Goal: Obtain resource: Download file/media

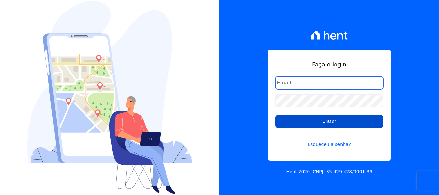
type input "erica@petraeng.com.br"
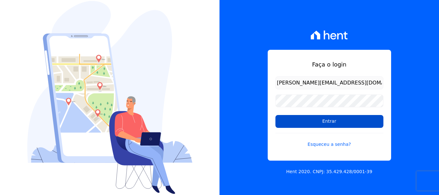
click at [332, 124] on input "Entrar" at bounding box center [330, 121] width 108 height 13
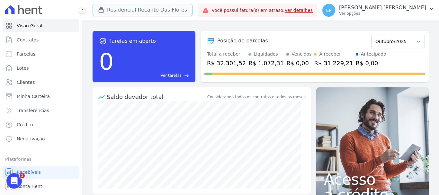
click at [101, 9] on icon "button" at bounding box center [101, 10] width 5 height 5
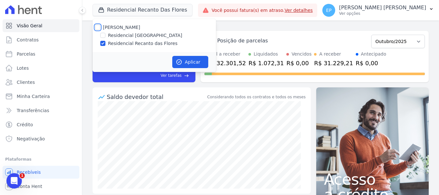
click at [99, 28] on input "[PERSON_NAME]" at bounding box center [97, 27] width 5 height 5
checkbox input "true"
click at [198, 62] on button "Aplicar" at bounding box center [190, 62] width 36 height 12
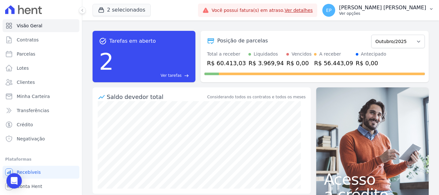
click at [413, 14] on p "Ver opções" at bounding box center [382, 13] width 87 height 5
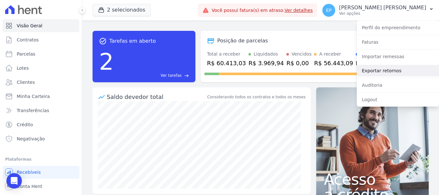
click at [369, 72] on link "Exportar retornos" at bounding box center [398, 71] width 82 height 12
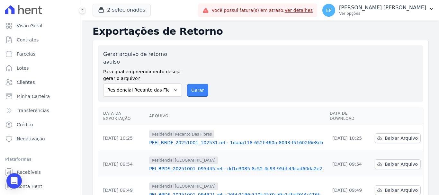
click at [202, 84] on button "Gerar" at bounding box center [197, 90] width 21 height 13
click at [192, 84] on button "Gerar" at bounding box center [197, 90] width 21 height 13
